Goal: Navigation & Orientation: Find specific page/section

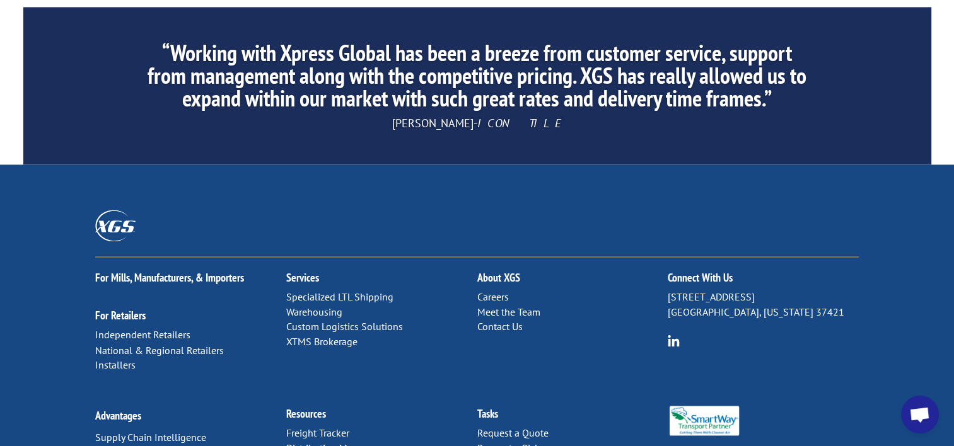
scroll to position [2048, 0]
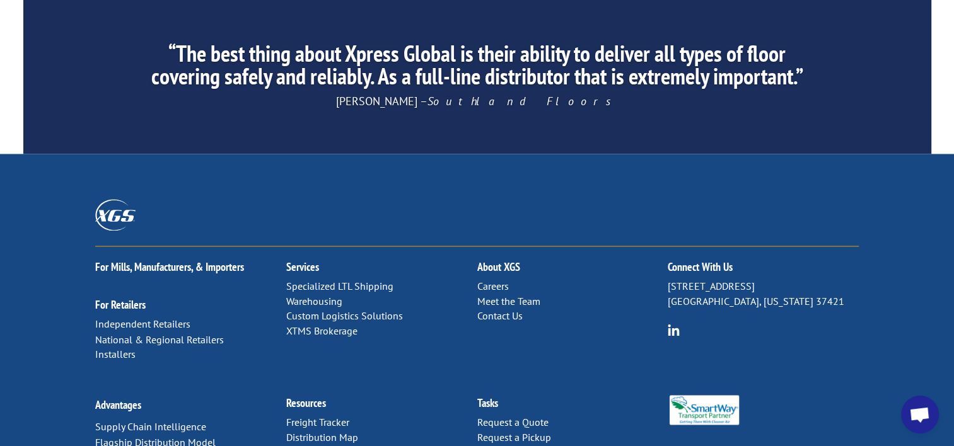
click at [492, 309] on link "Contact Us" at bounding box center [499, 315] width 45 height 13
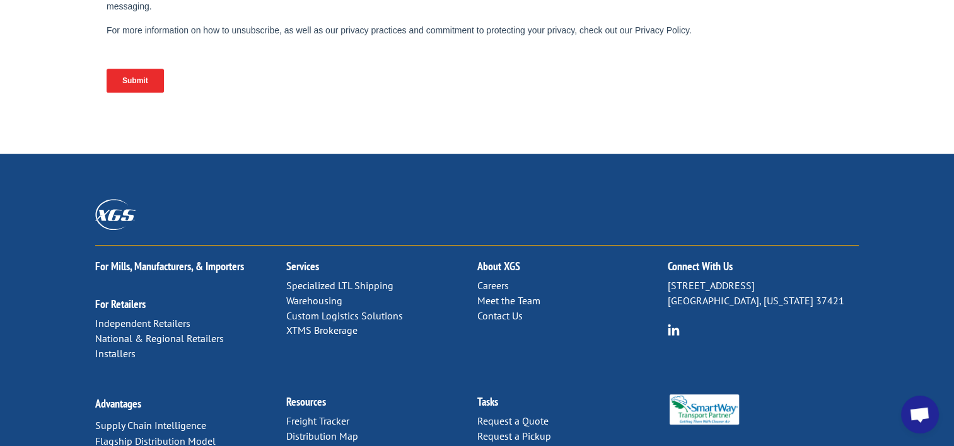
scroll to position [671, 0]
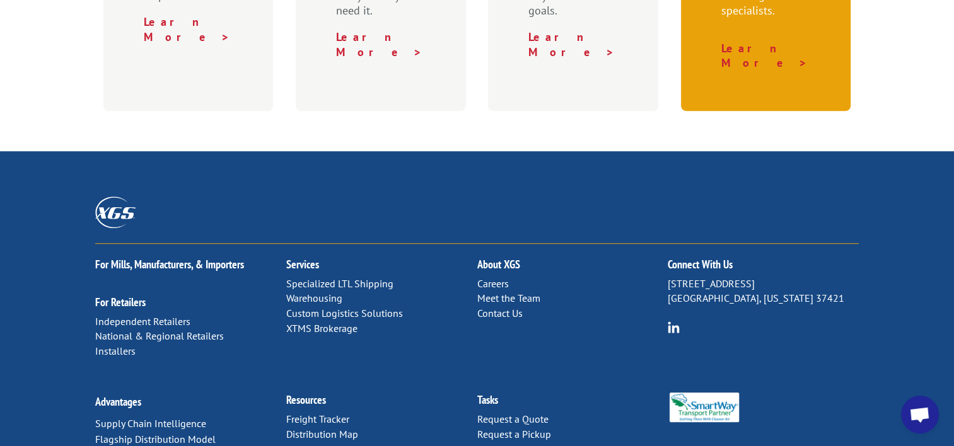
scroll to position [756, 0]
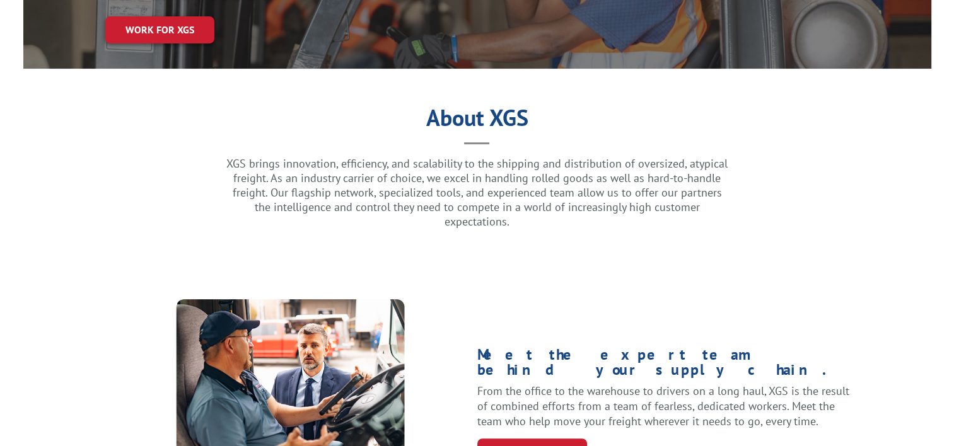
scroll to position [504, 0]
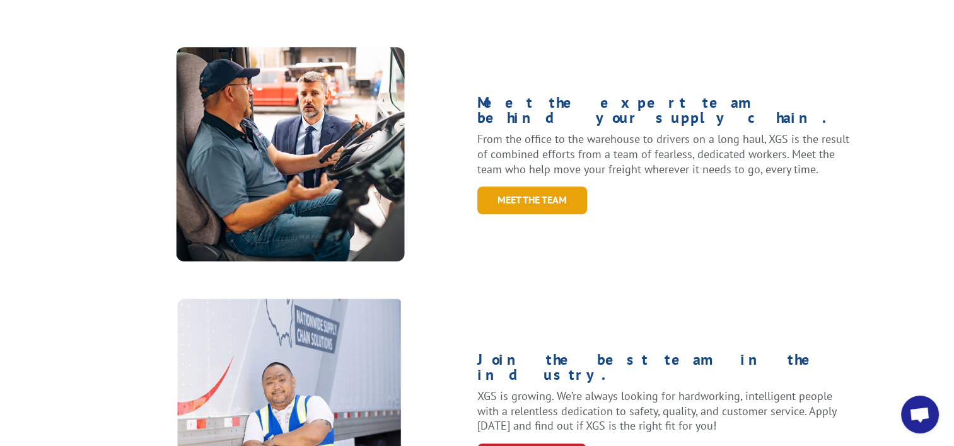
click at [502, 187] on link "Meet the Team" at bounding box center [532, 200] width 110 height 27
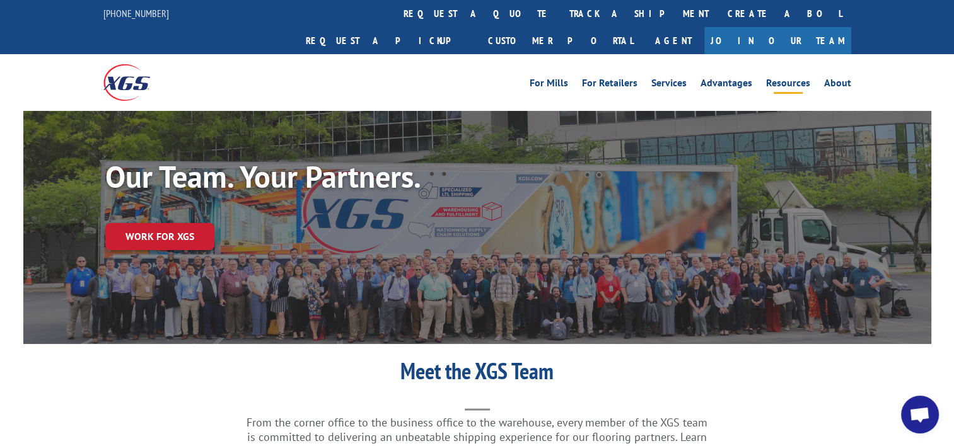
click at [775, 78] on link "Resources" at bounding box center [788, 85] width 44 height 14
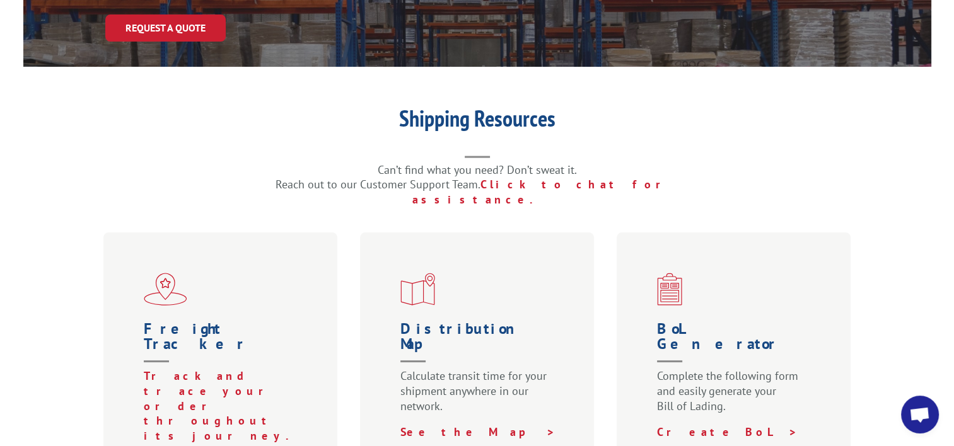
scroll to position [252, 0]
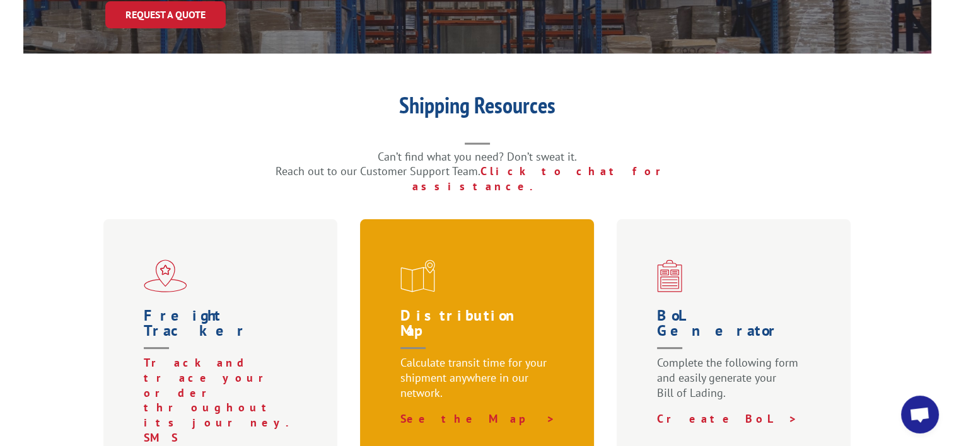
click at [502, 308] on h1 "Distribution Map" at bounding box center [479, 331] width 159 height 47
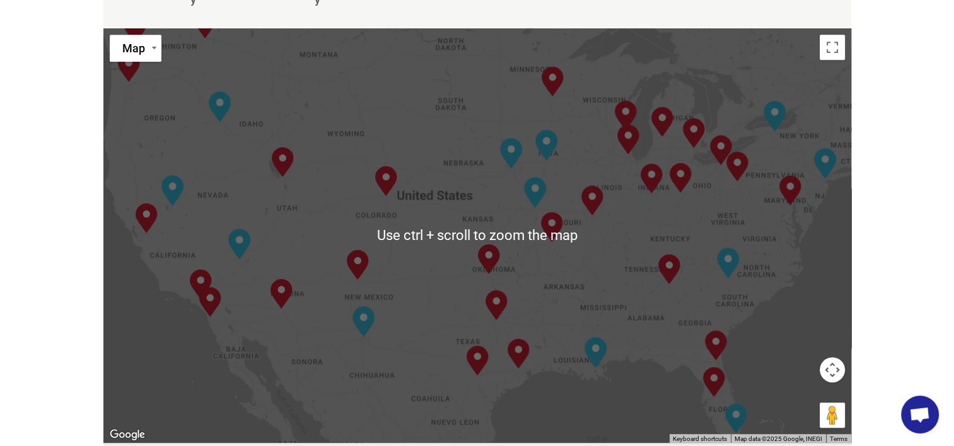
scroll to position [630, 0]
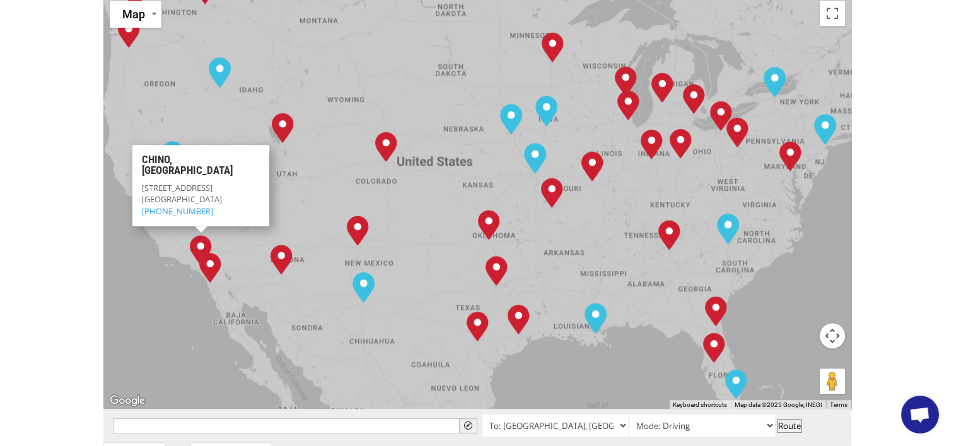
click at [175, 289] on div "[GEOGRAPHIC_DATA], [GEOGRAPHIC_DATA] [GEOGRAPHIC_DATA], [GEOGRAPHIC_DATA] [GEOG…" at bounding box center [477, 201] width 748 height 415
